Goal: Transaction & Acquisition: Register for event/course

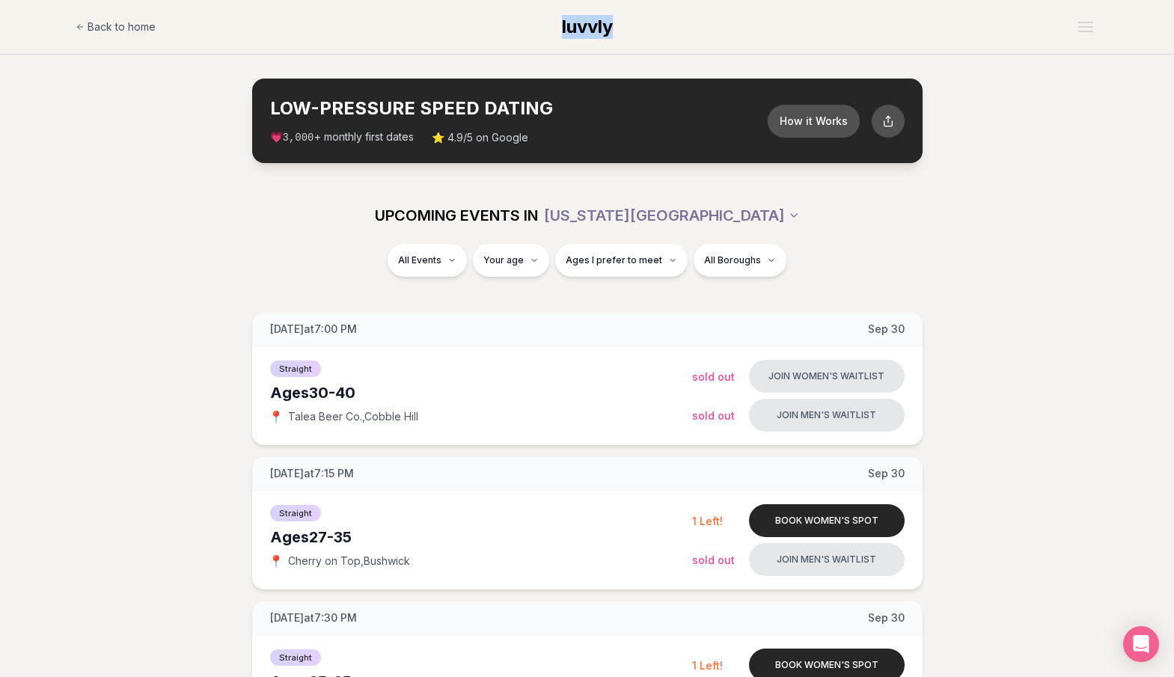
drag, startPoint x: 551, startPoint y: 33, endPoint x: 628, endPoint y: 30, distance: 77.1
click at [628, 30] on div "Back to home luvvly" at bounding box center [587, 27] width 1023 height 30
copy div "luvvly"
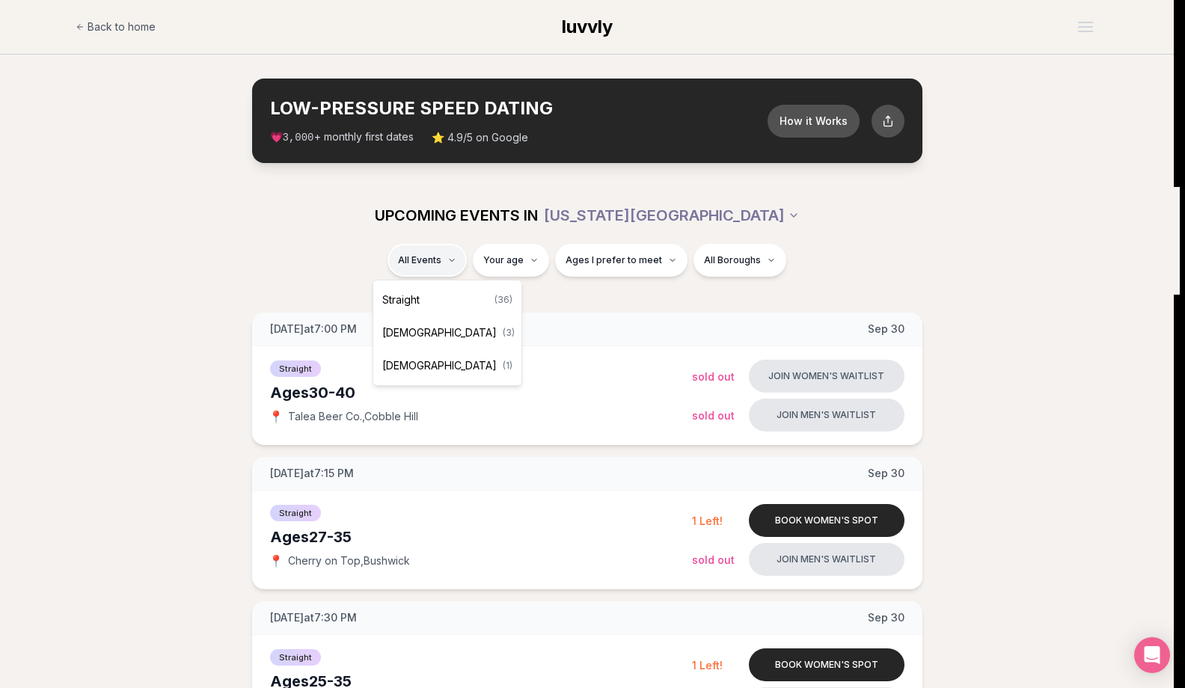
click at [423, 307] on div "Straight ( 36 )" at bounding box center [447, 300] width 142 height 33
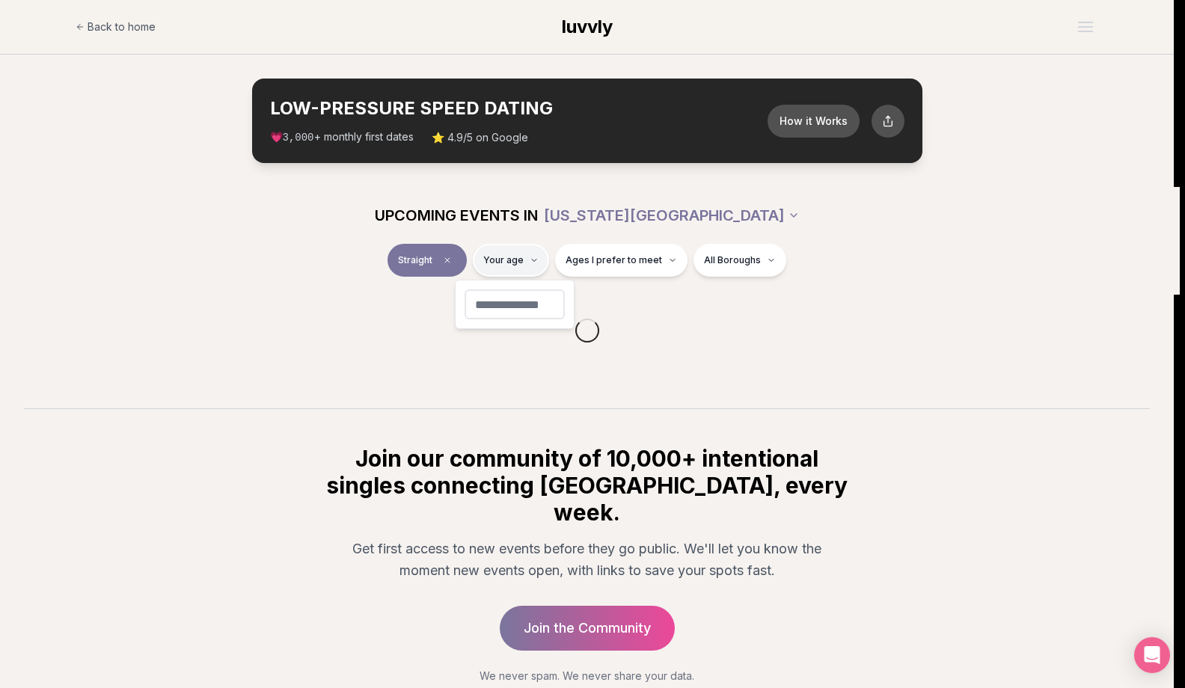
click at [548, 270] on html "Back to home luvvly LOW-PRESSURE SPEED DATING How it Works 💗 3,000 + monthly fi…" at bounding box center [592, 391] width 1185 height 783
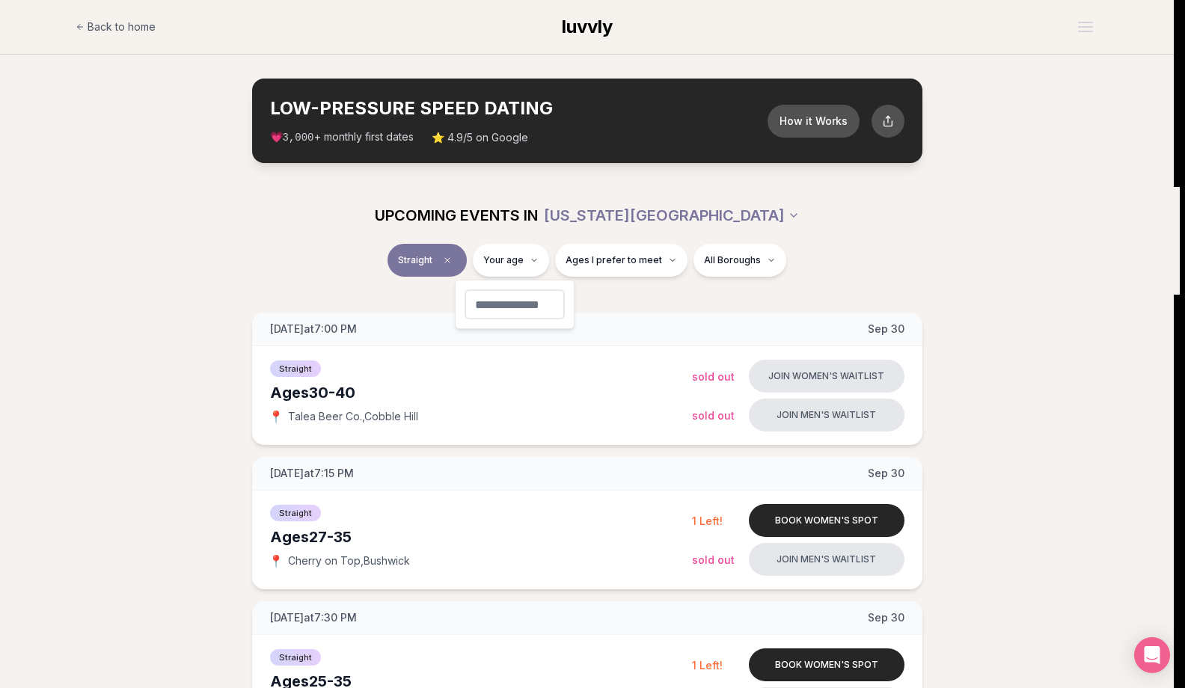
click at [509, 308] on input "number" at bounding box center [515, 305] width 100 height 30
type input "**"
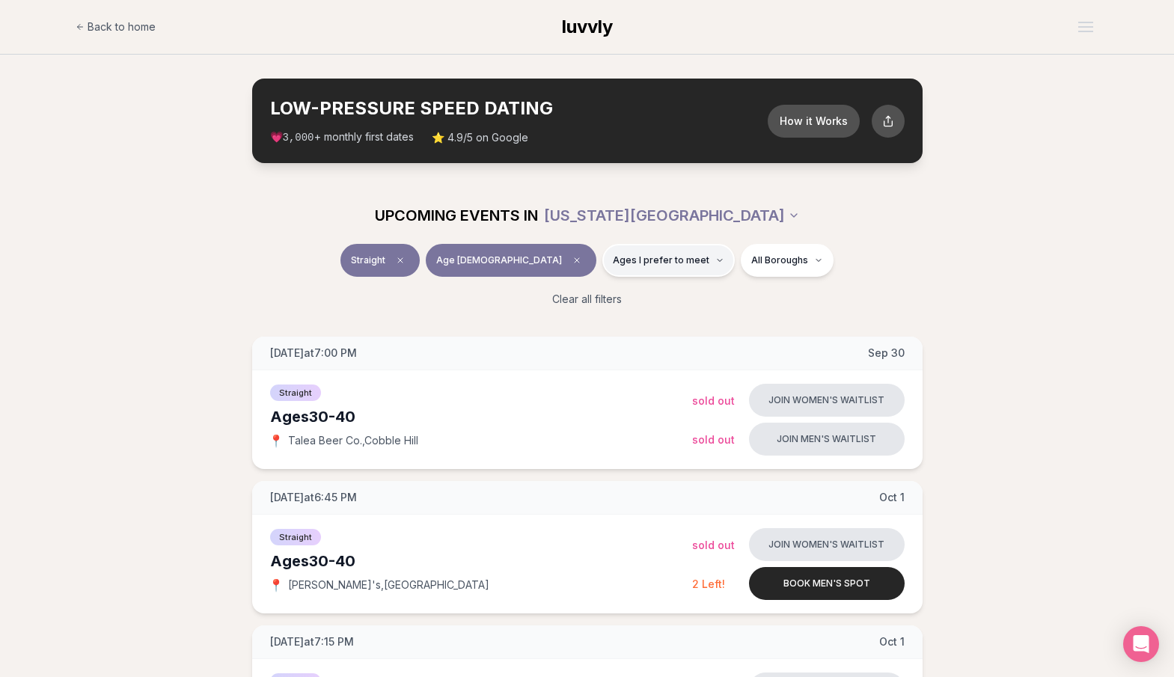
click at [602, 273] on button "Ages I prefer to meet" at bounding box center [668, 260] width 132 height 33
click at [612, 298] on span "Younger than me" at bounding box center [620, 297] width 84 height 15
click at [569, 298] on button "Younger than me" at bounding box center [563, 297] width 12 height 12
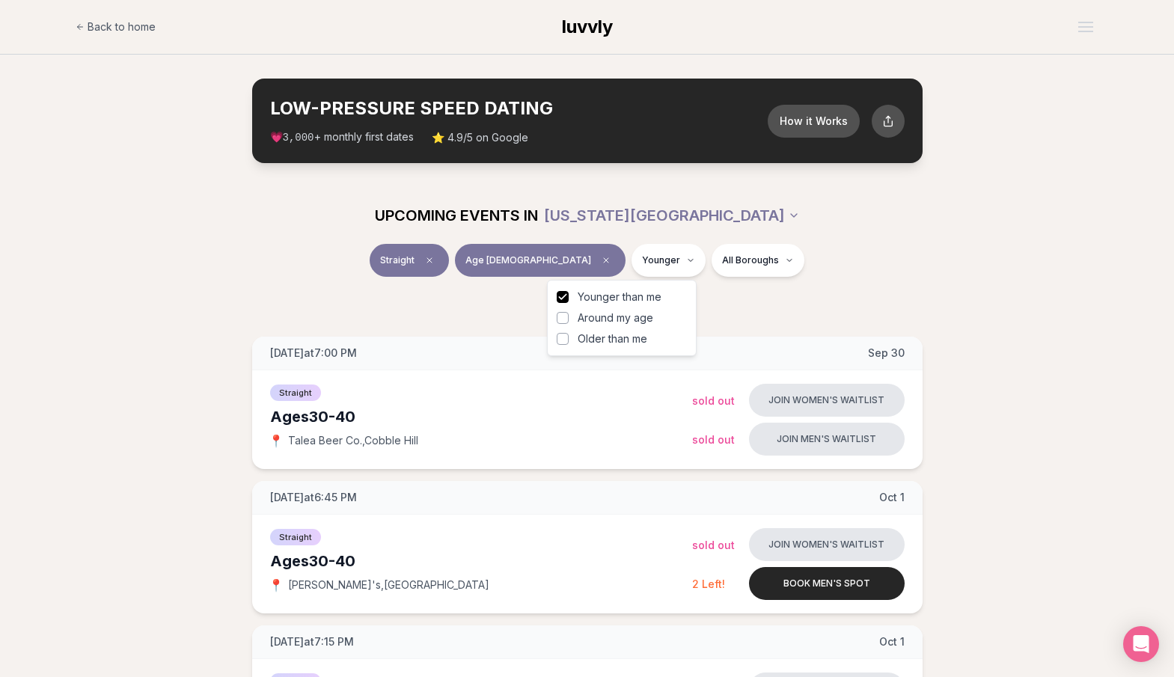
click at [608, 316] on span "Around my age" at bounding box center [616, 317] width 76 height 15
click at [569, 316] on button "Around my age" at bounding box center [563, 318] width 12 height 12
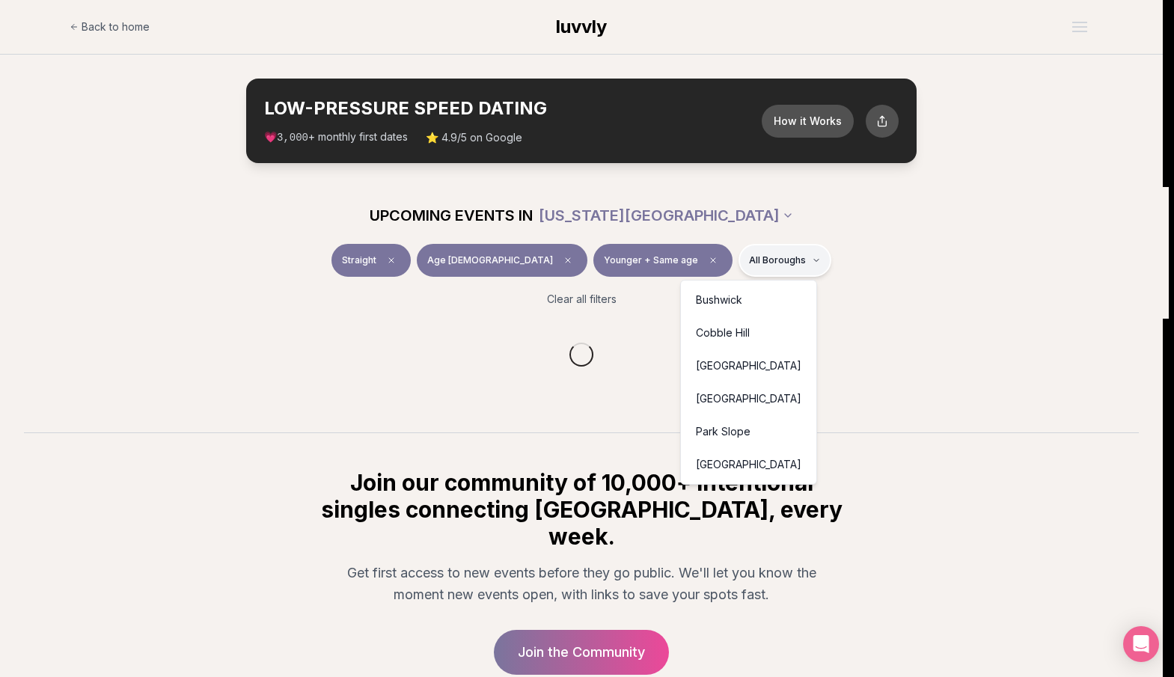
click at [762, 270] on html "Back to home luvvly LOW-PRESSURE SPEED DATING How it Works 💗 3,000 + monthly fi…" at bounding box center [587, 403] width 1174 height 806
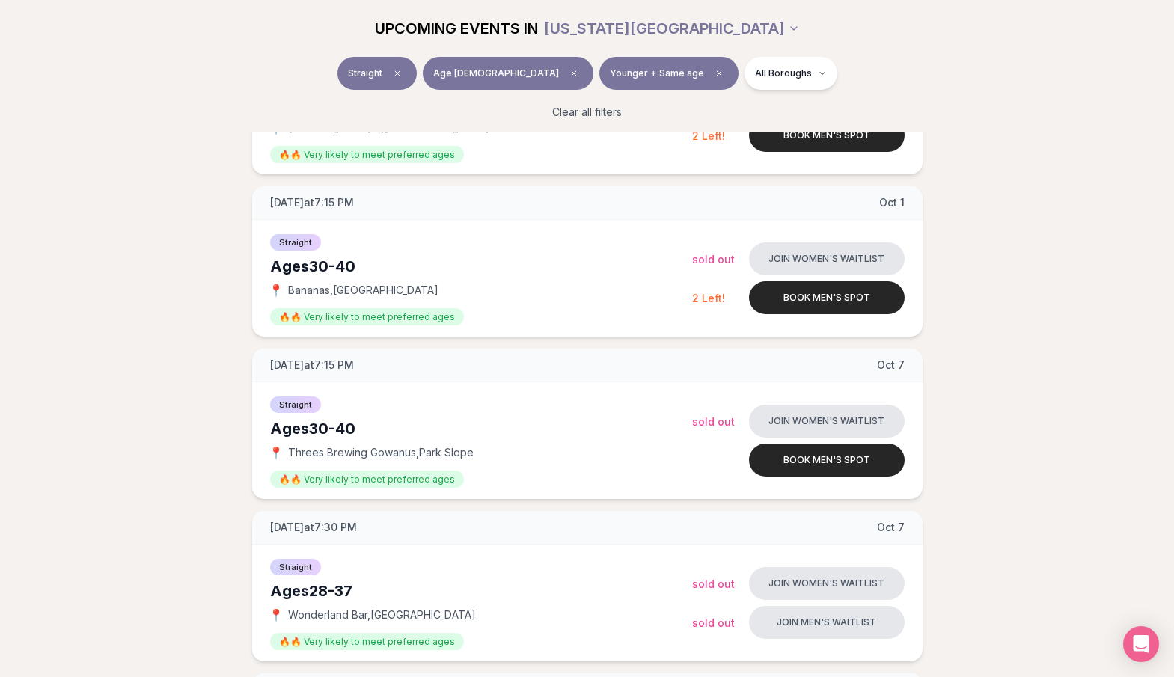
scroll to position [449, 0]
